Goal: Transaction & Acquisition: Purchase product/service

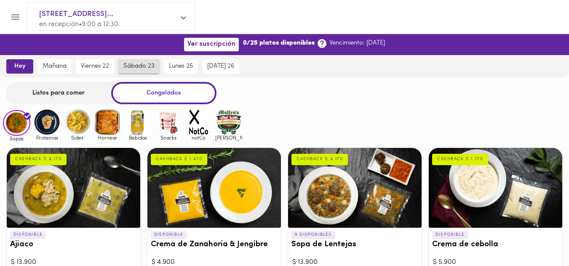
click at [131, 66] on span "sábado 23" at bounding box center [138, 67] width 31 height 8
click at [66, 93] on div "Listos para comer" at bounding box center [58, 93] width 105 height 22
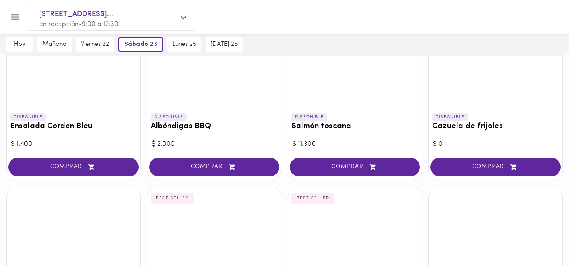
scroll to position [671, 0]
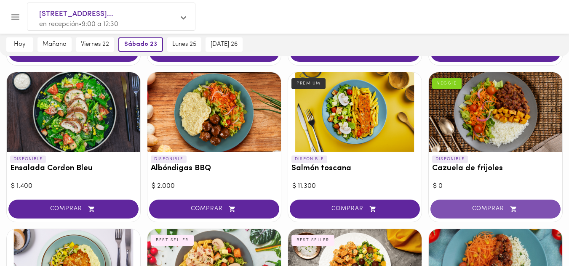
click at [479, 208] on span "COMPRAR" at bounding box center [495, 209] width 109 height 7
click at [479, 208] on div at bounding box center [284, 133] width 569 height 266
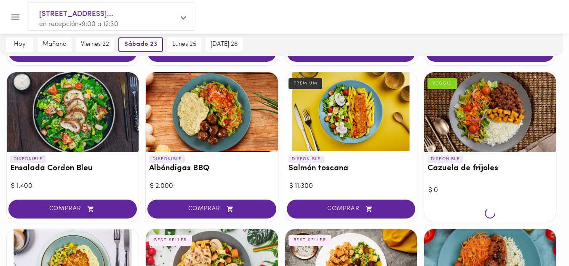
scroll to position [672, 0]
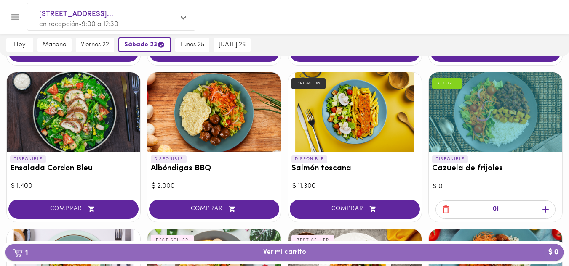
click at [272, 251] on span "1 Ver mi carrito $ 0" at bounding box center [284, 253] width 43 height 8
click at [277, 249] on span "1 Ver mi carrito $ 0" at bounding box center [284, 253] width 43 height 8
click at [269, 254] on span "1 Ver mi carrito $ 0" at bounding box center [284, 253] width 43 height 8
